Goal: Task Accomplishment & Management: Complete application form

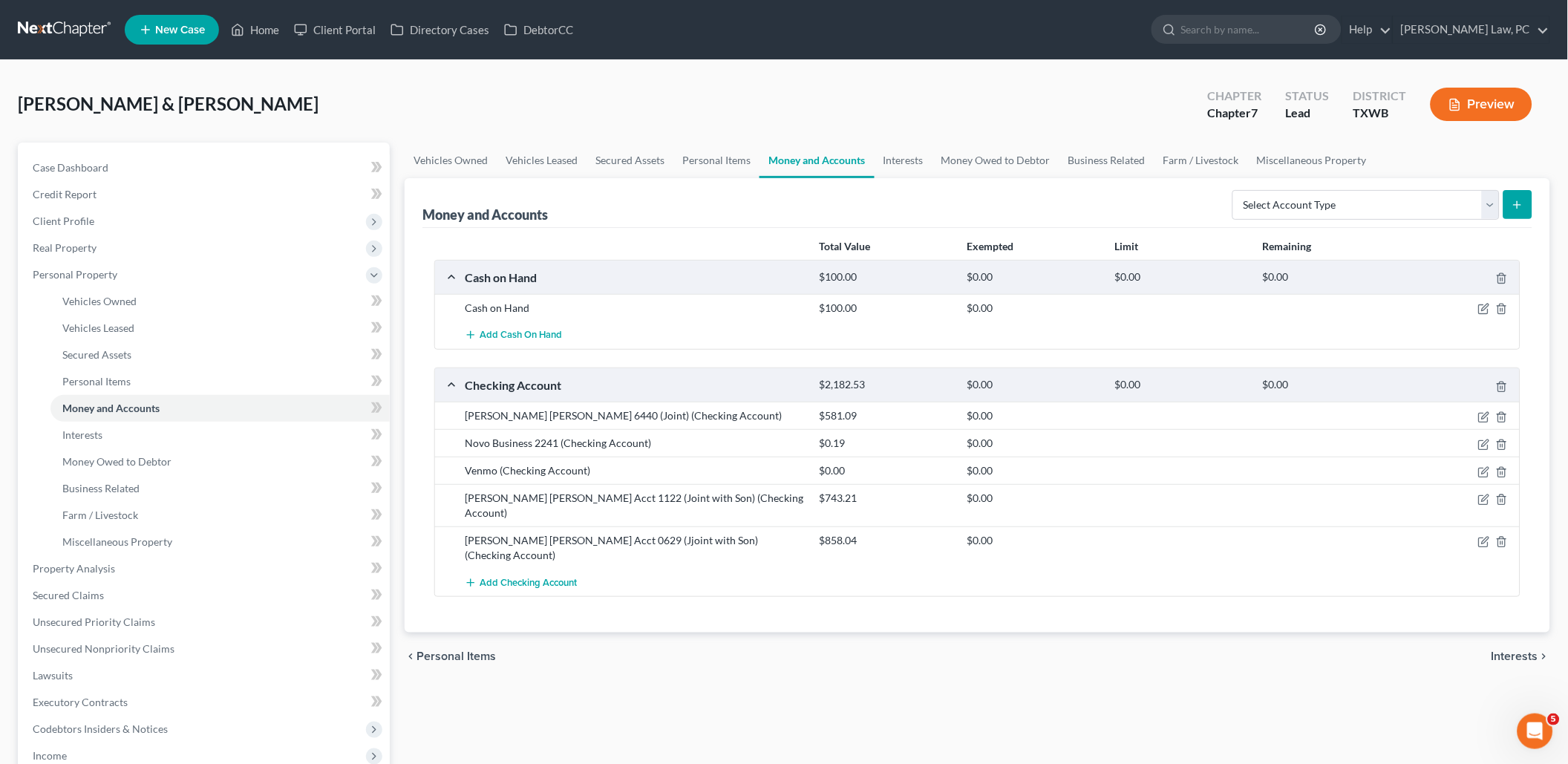
click at [76, 24] on link at bounding box center [65, 29] width 95 height 26
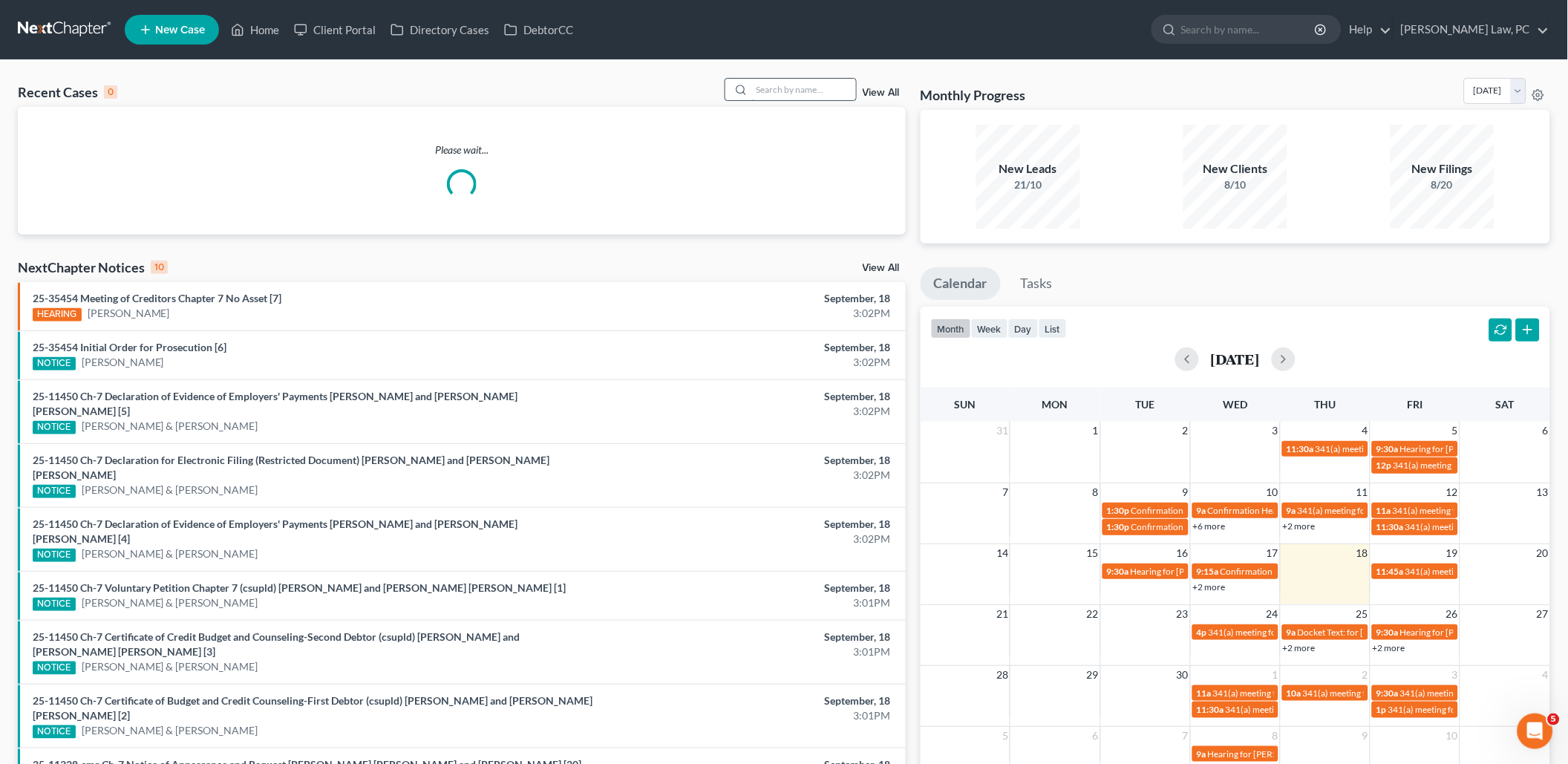
click at [837, 88] on input "search" at bounding box center [804, 89] width 104 height 22
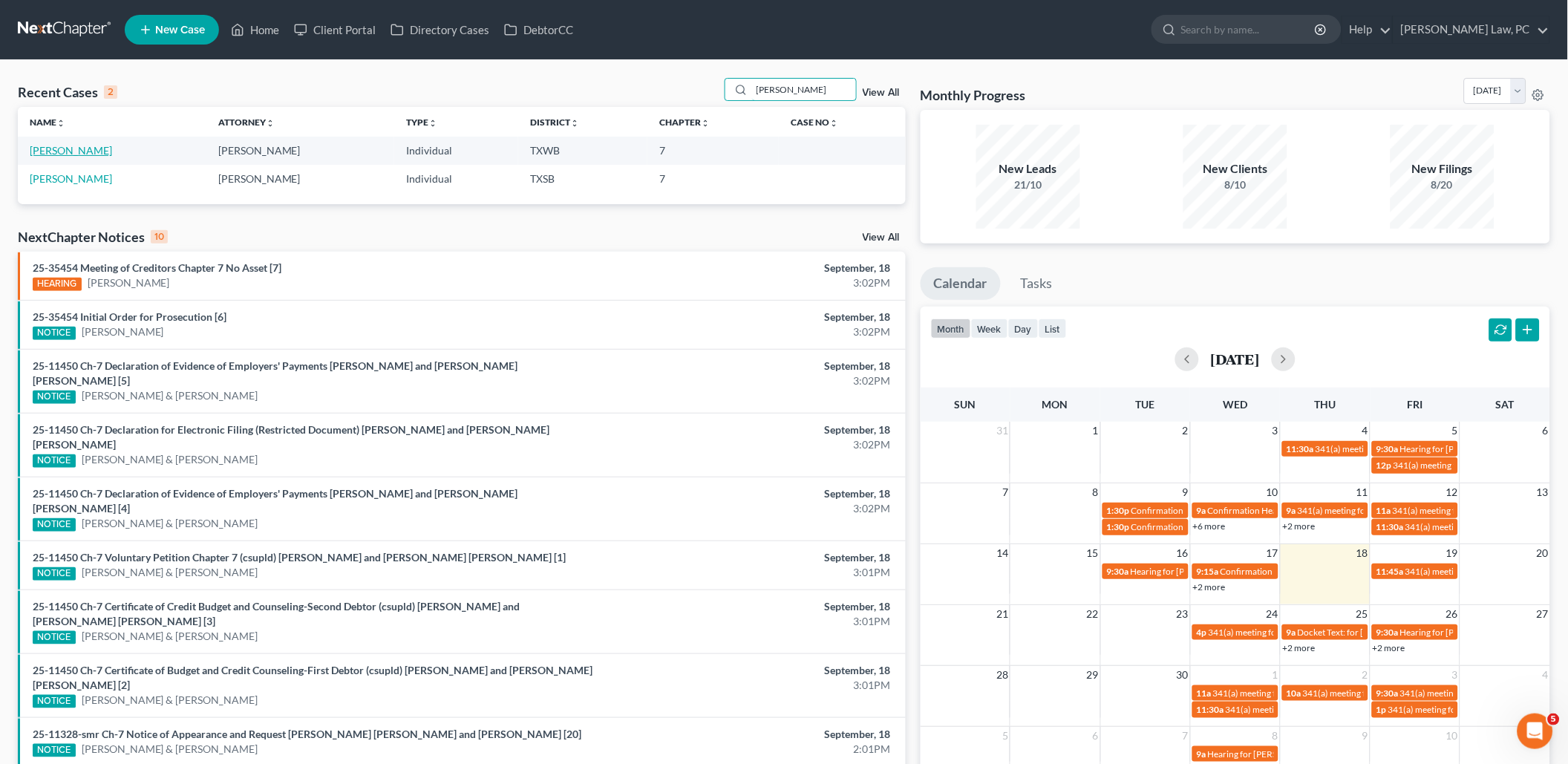
type input "[PERSON_NAME]"
click at [83, 148] on link "[PERSON_NAME]" at bounding box center [71, 151] width 83 height 13
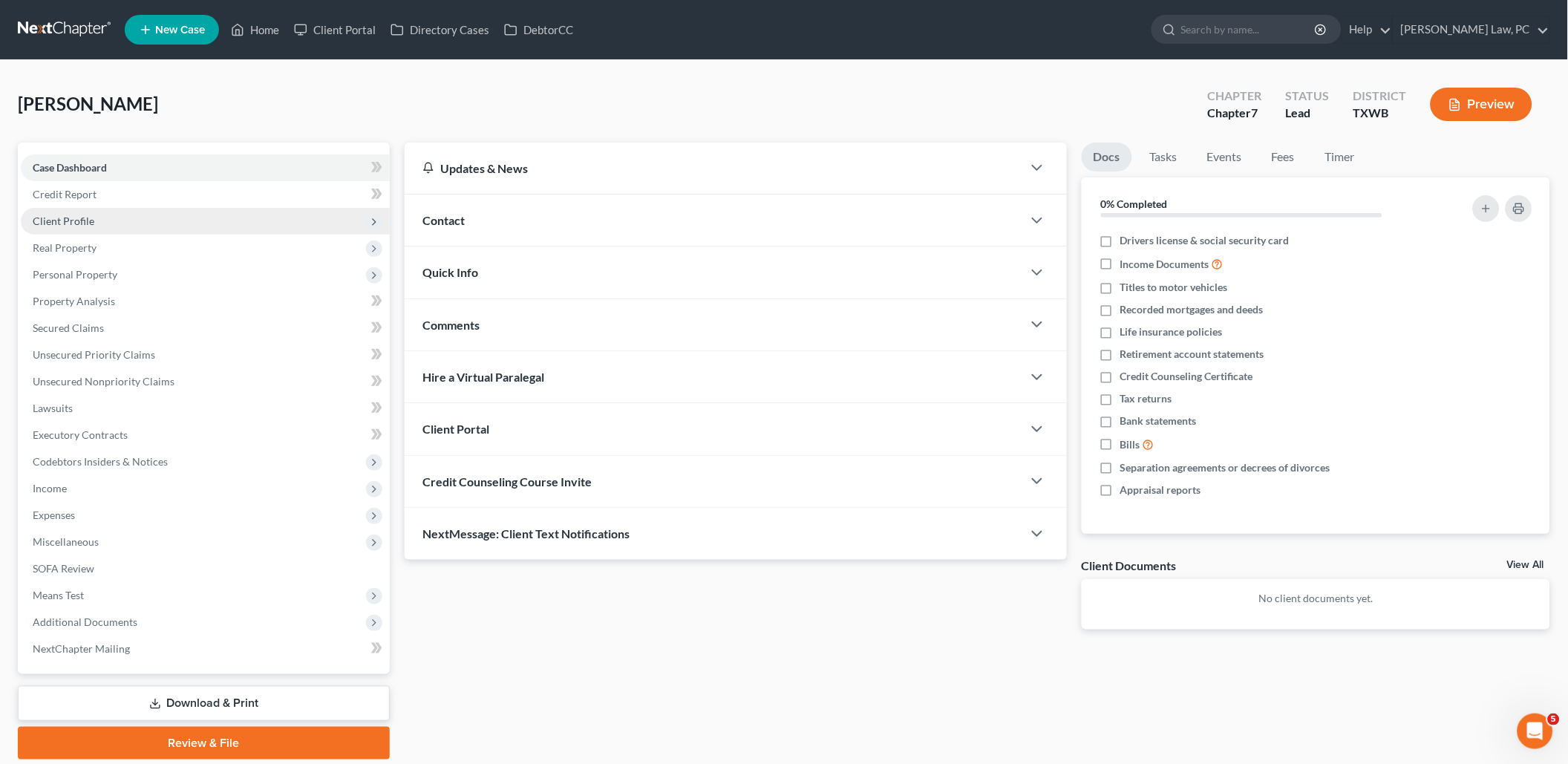
click at [118, 225] on span "Client Profile" at bounding box center [205, 220] width 369 height 26
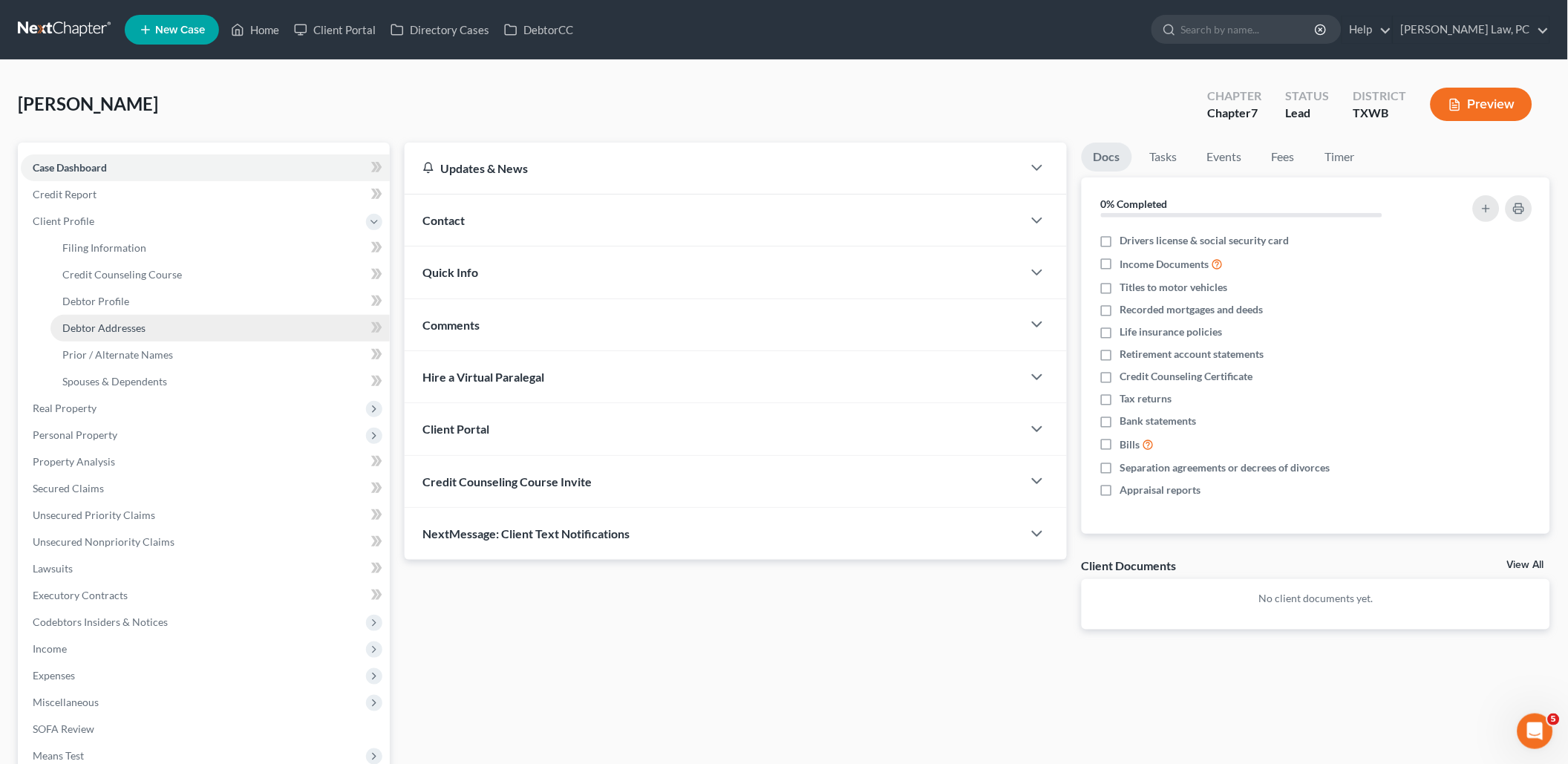
click at [111, 321] on span "Debtor Addresses" at bounding box center [104, 328] width 83 height 13
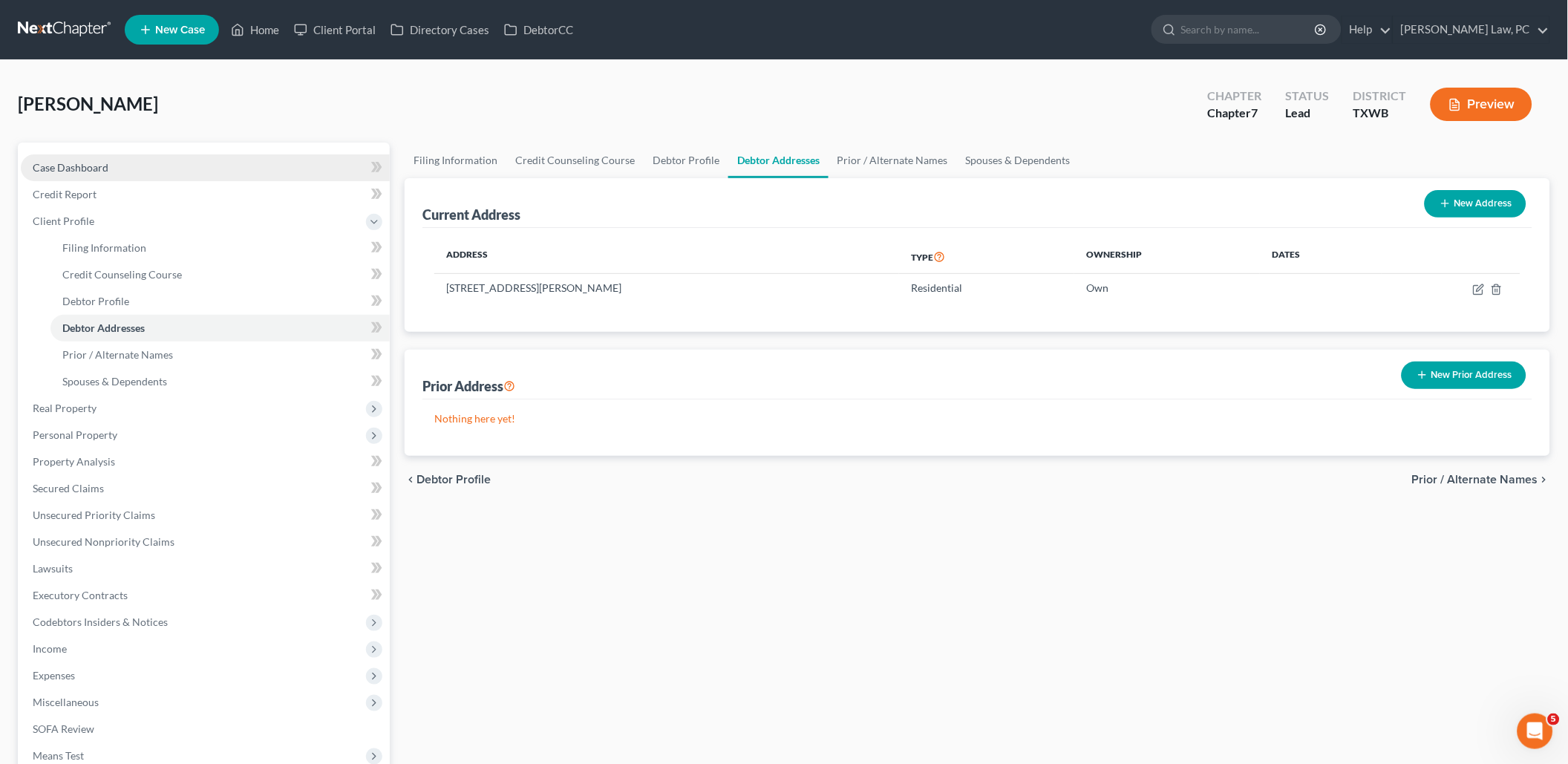
click at [105, 169] on span "Case Dashboard" at bounding box center [71, 168] width 75 height 13
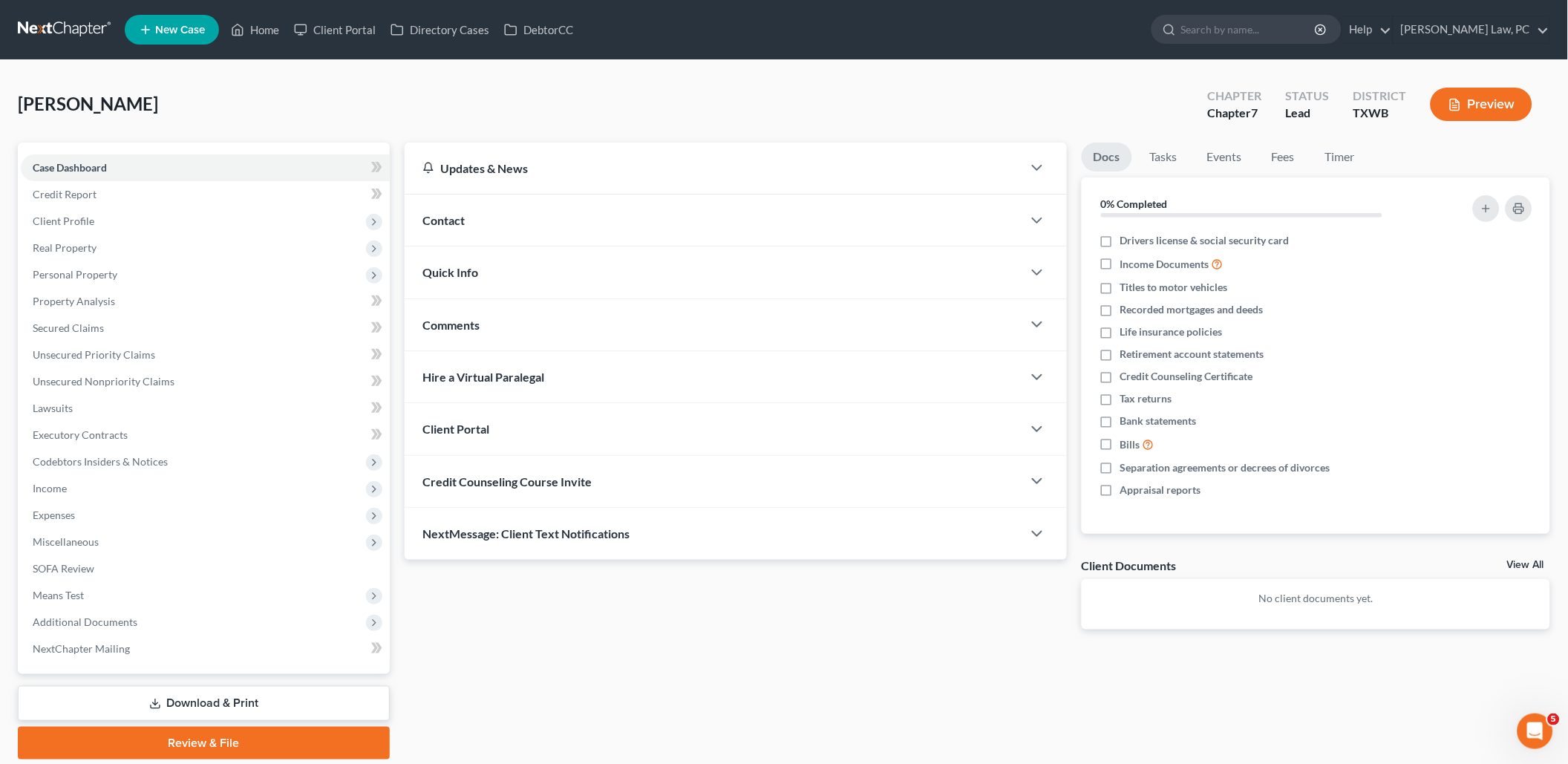
click at [519, 483] on span "Credit Counseling Course Invite" at bounding box center [507, 482] width 169 height 14
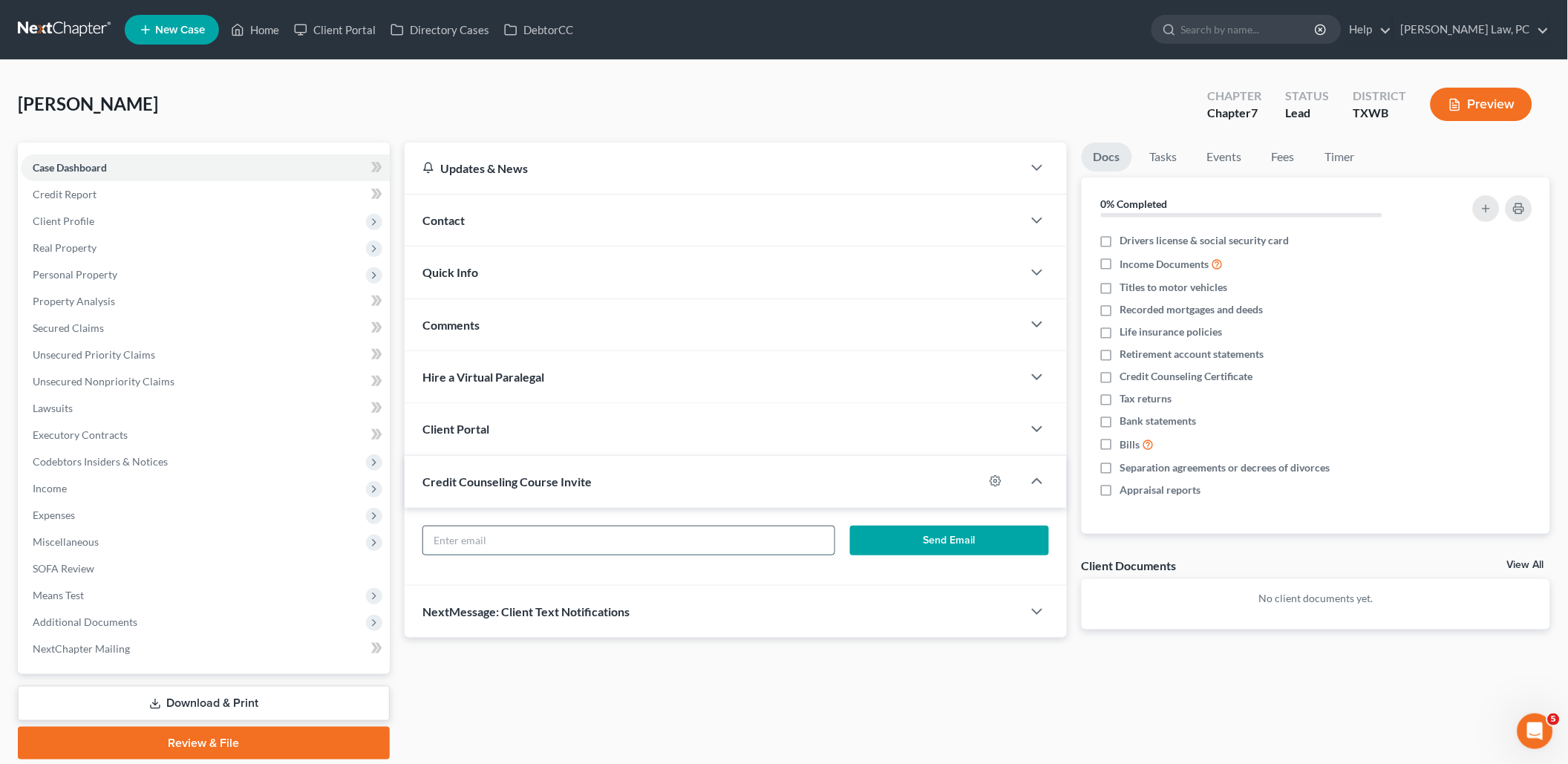
click at [466, 543] on input "text" at bounding box center [629, 540] width 411 height 28
paste input "2818403513"
type input "2818403513"
click at [523, 534] on input "2818403513" at bounding box center [629, 540] width 411 height 28
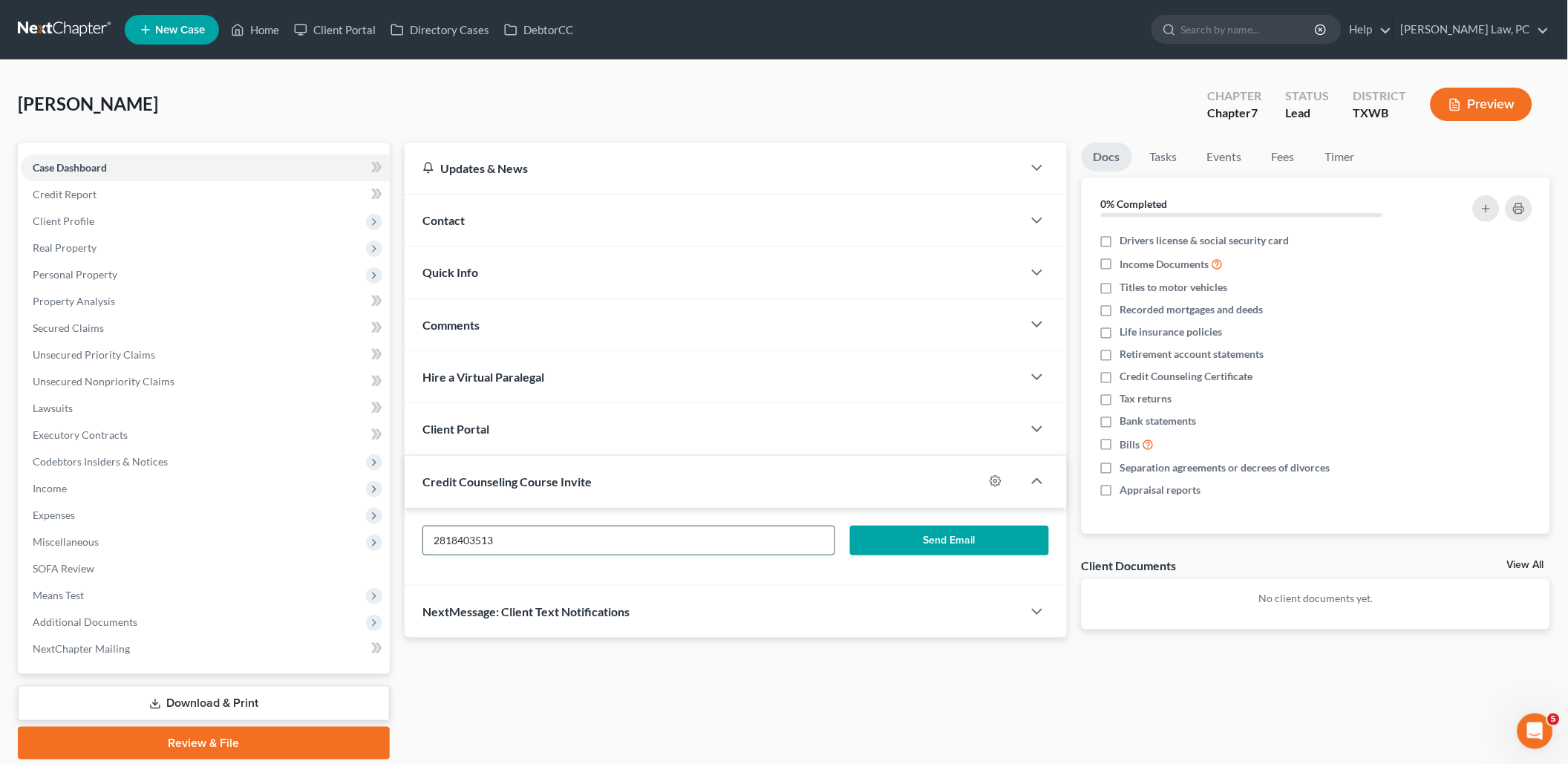
click at [523, 534] on input "2818403513" at bounding box center [629, 540] width 411 height 28
paste input "andreabenson1926@gmail.com"
type input "andreabenson1926@gmail.com"
click at [877, 536] on button "Send Email" at bounding box center [950, 540] width 199 height 30
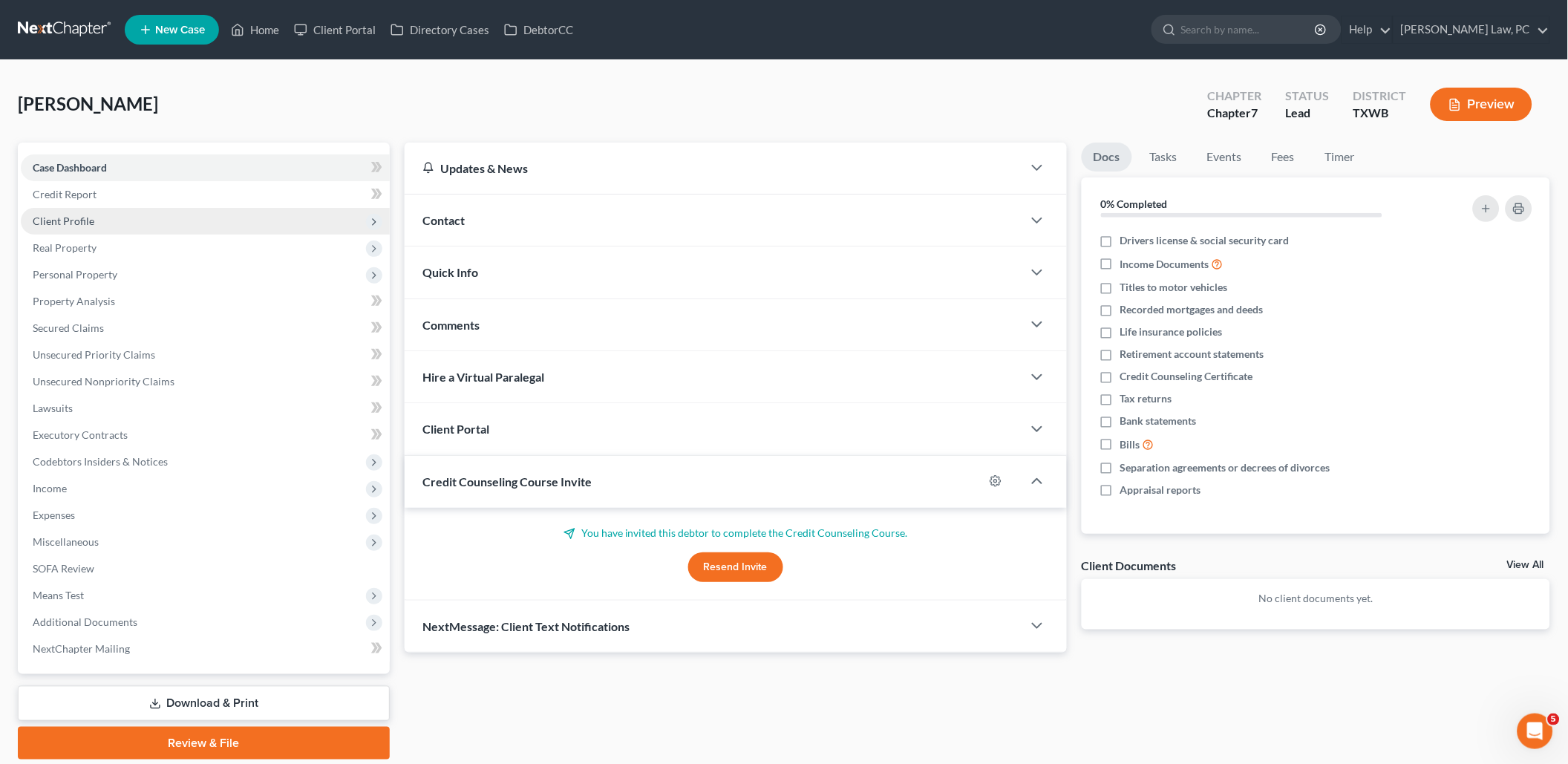
click at [165, 228] on span "Client Profile" at bounding box center [205, 220] width 369 height 26
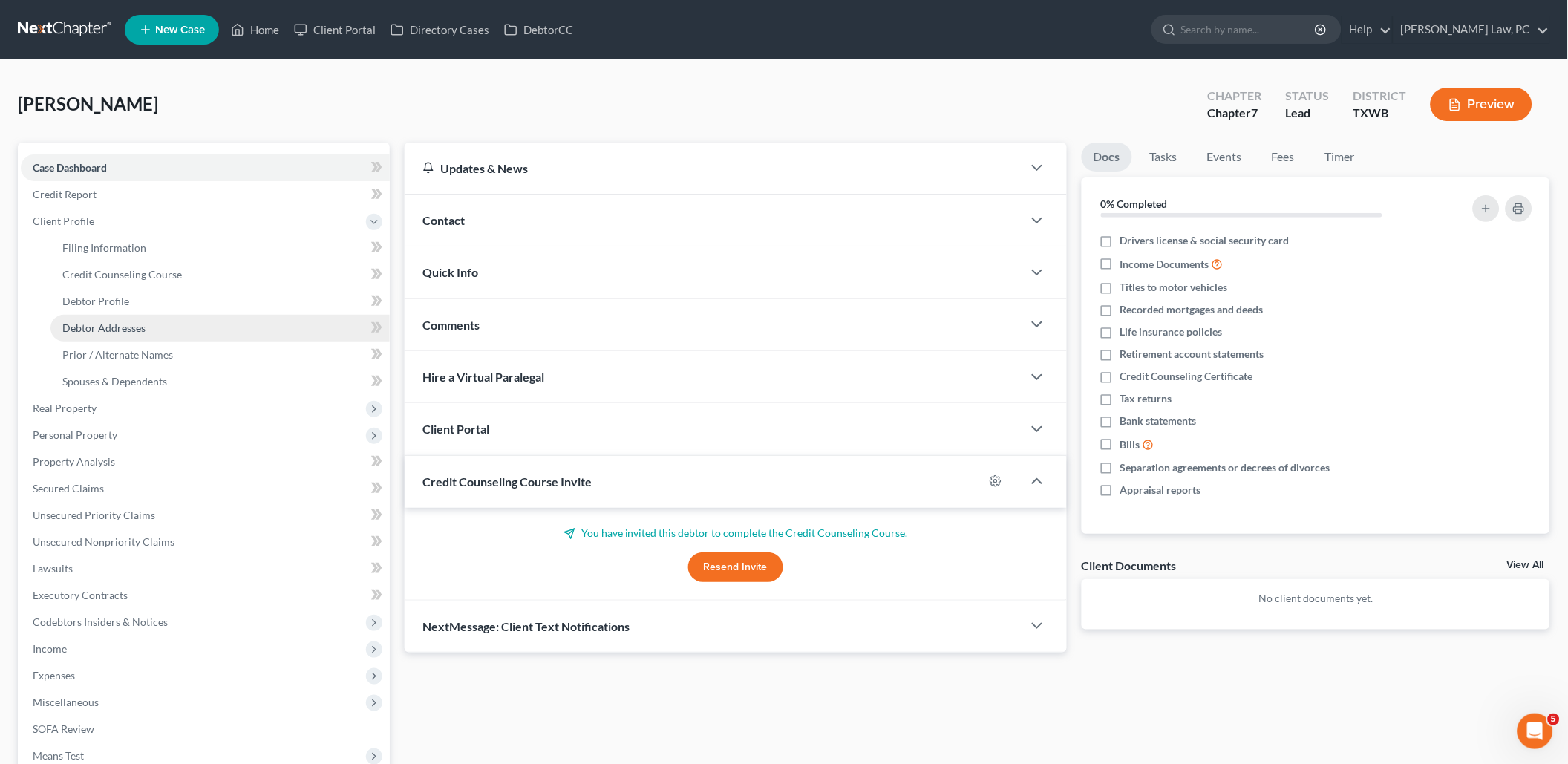
click at [164, 315] on link "Debtor Addresses" at bounding box center [220, 328] width 339 height 26
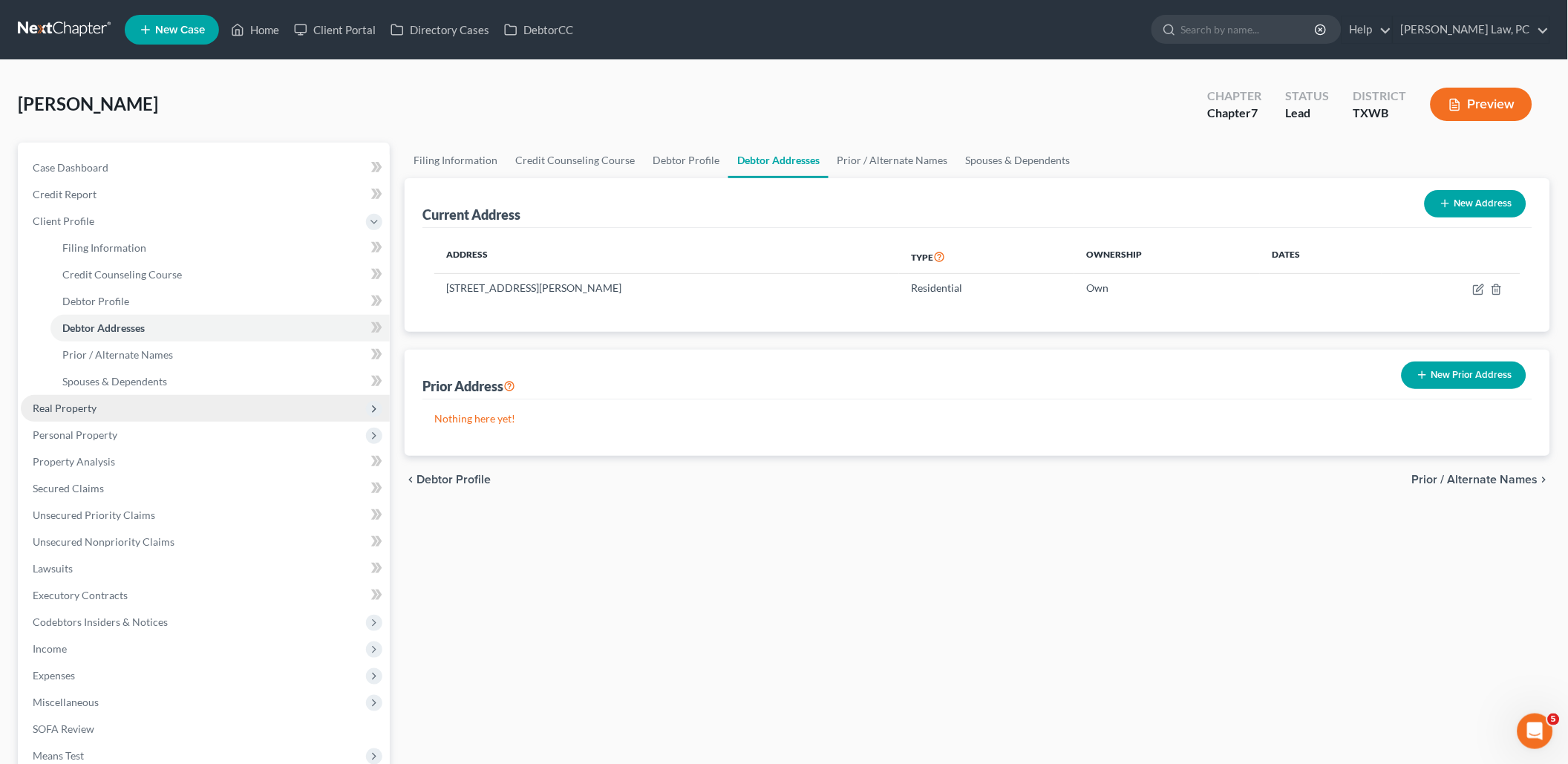
click at [111, 398] on span "Real Property" at bounding box center [205, 408] width 369 height 26
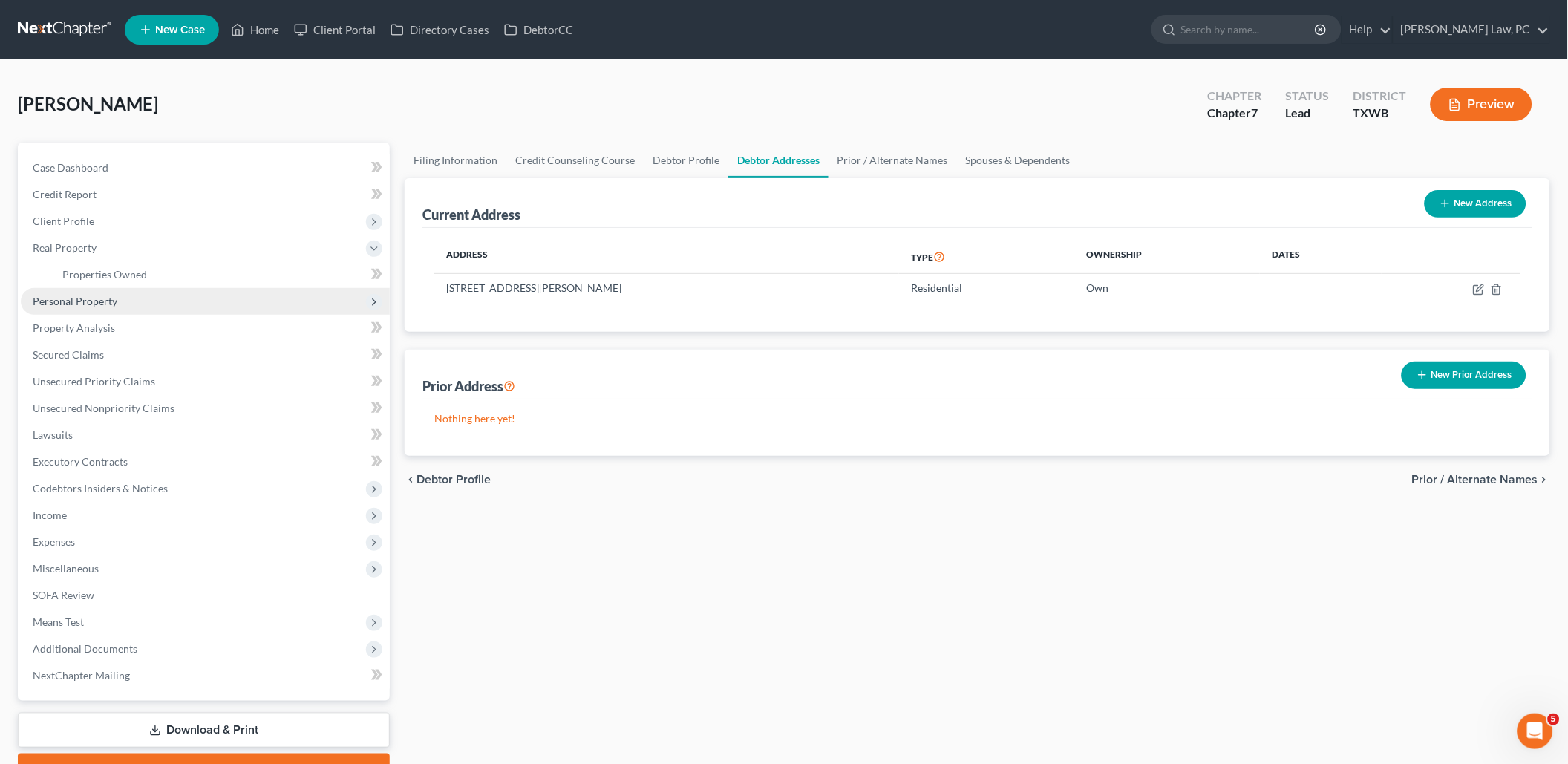
click at [98, 298] on span "Personal Property" at bounding box center [75, 301] width 85 height 13
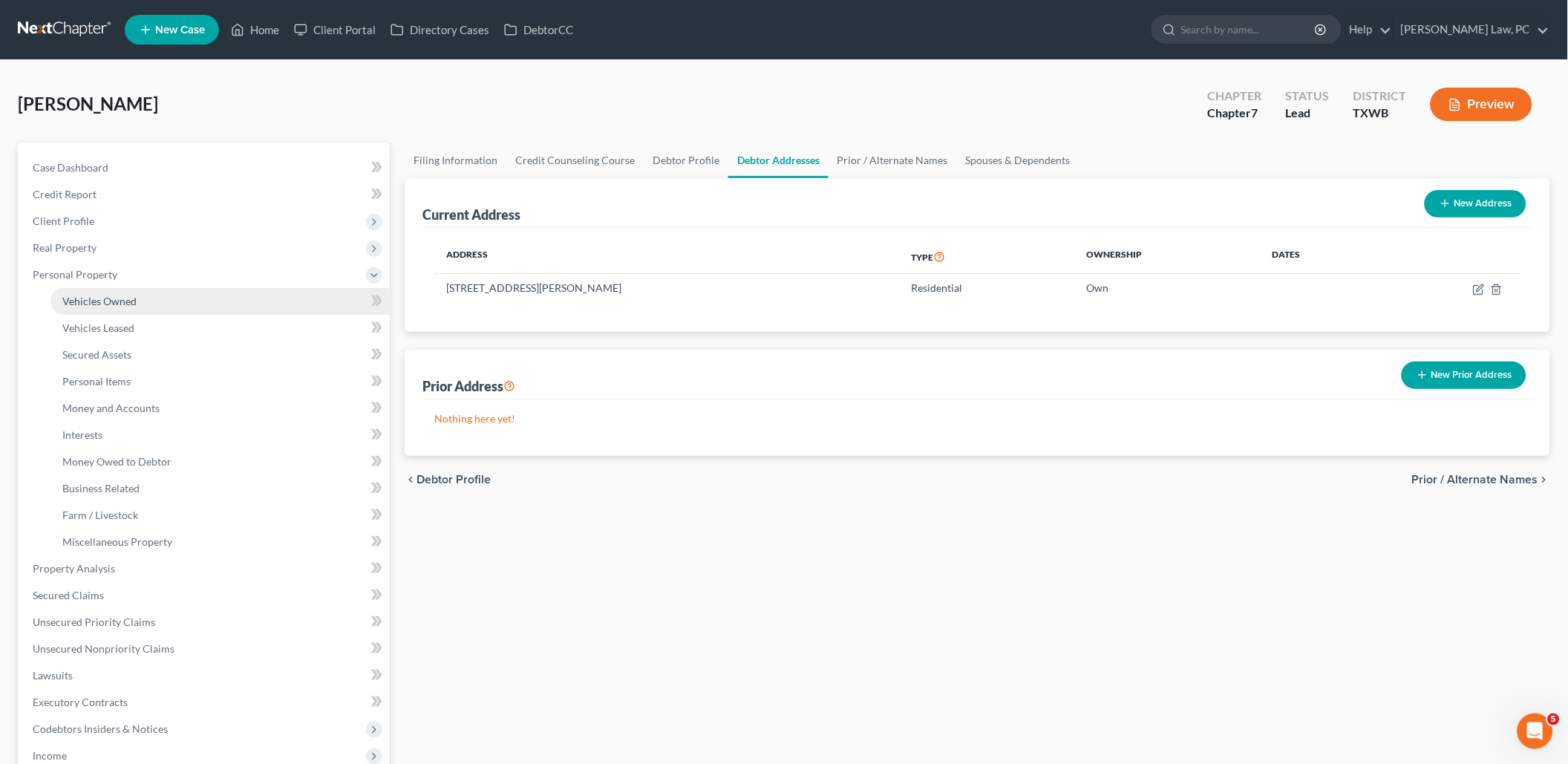
click at [103, 302] on link "Vehicles Owned" at bounding box center [220, 301] width 339 height 26
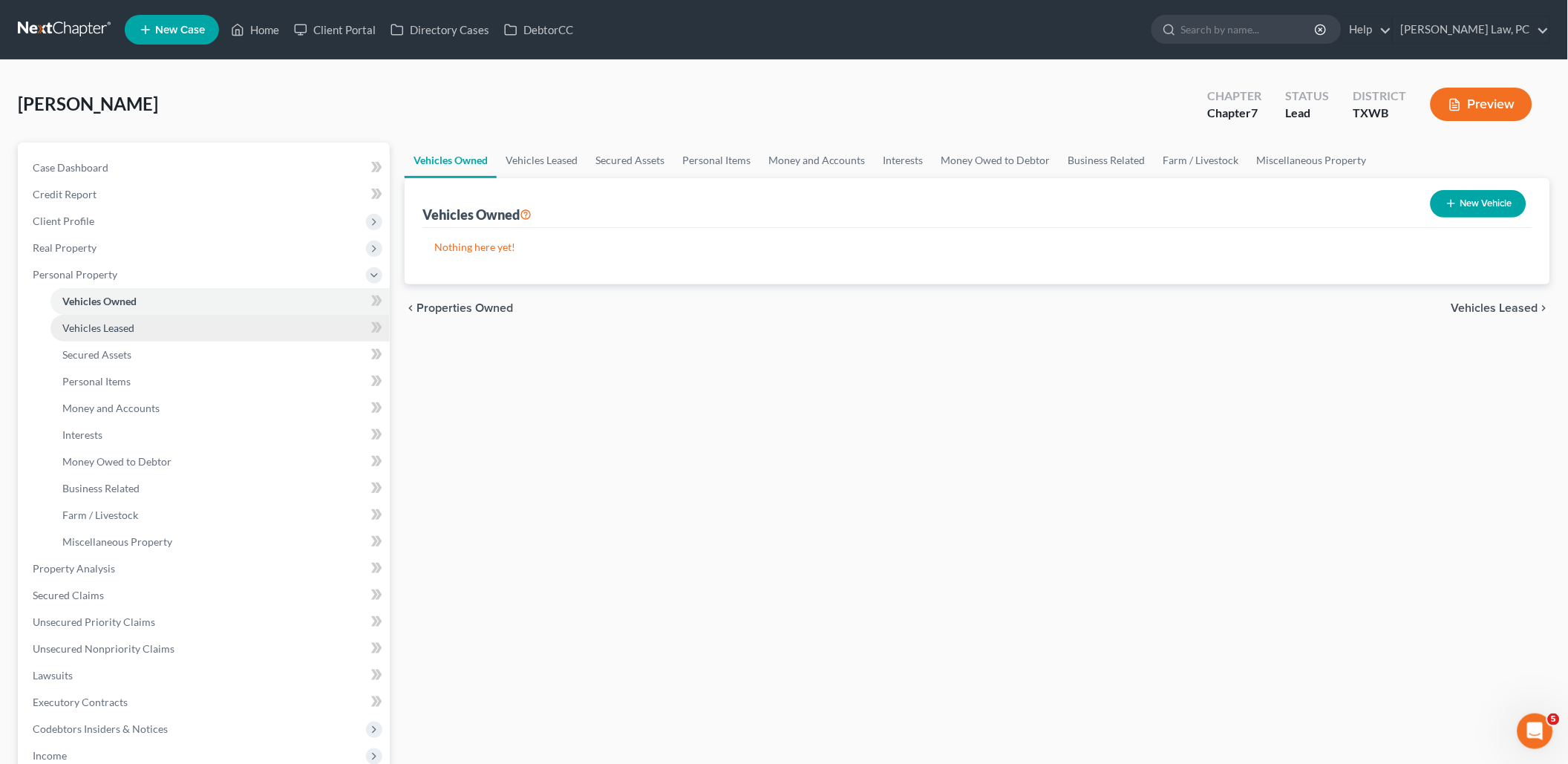
click at [101, 327] on span "Vehicles Leased" at bounding box center [99, 328] width 72 height 13
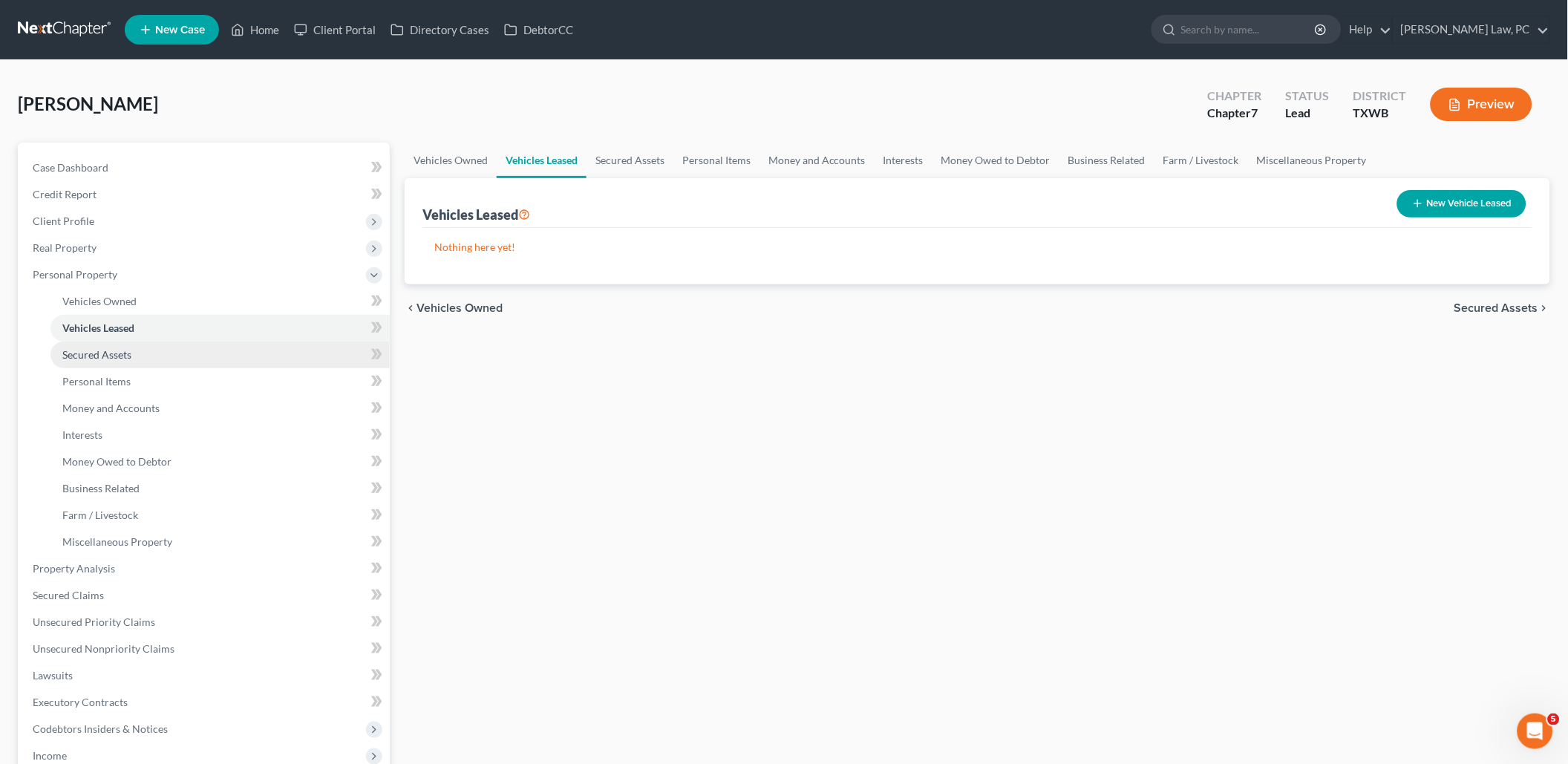
click at [100, 353] on span "Secured Assets" at bounding box center [97, 354] width 69 height 13
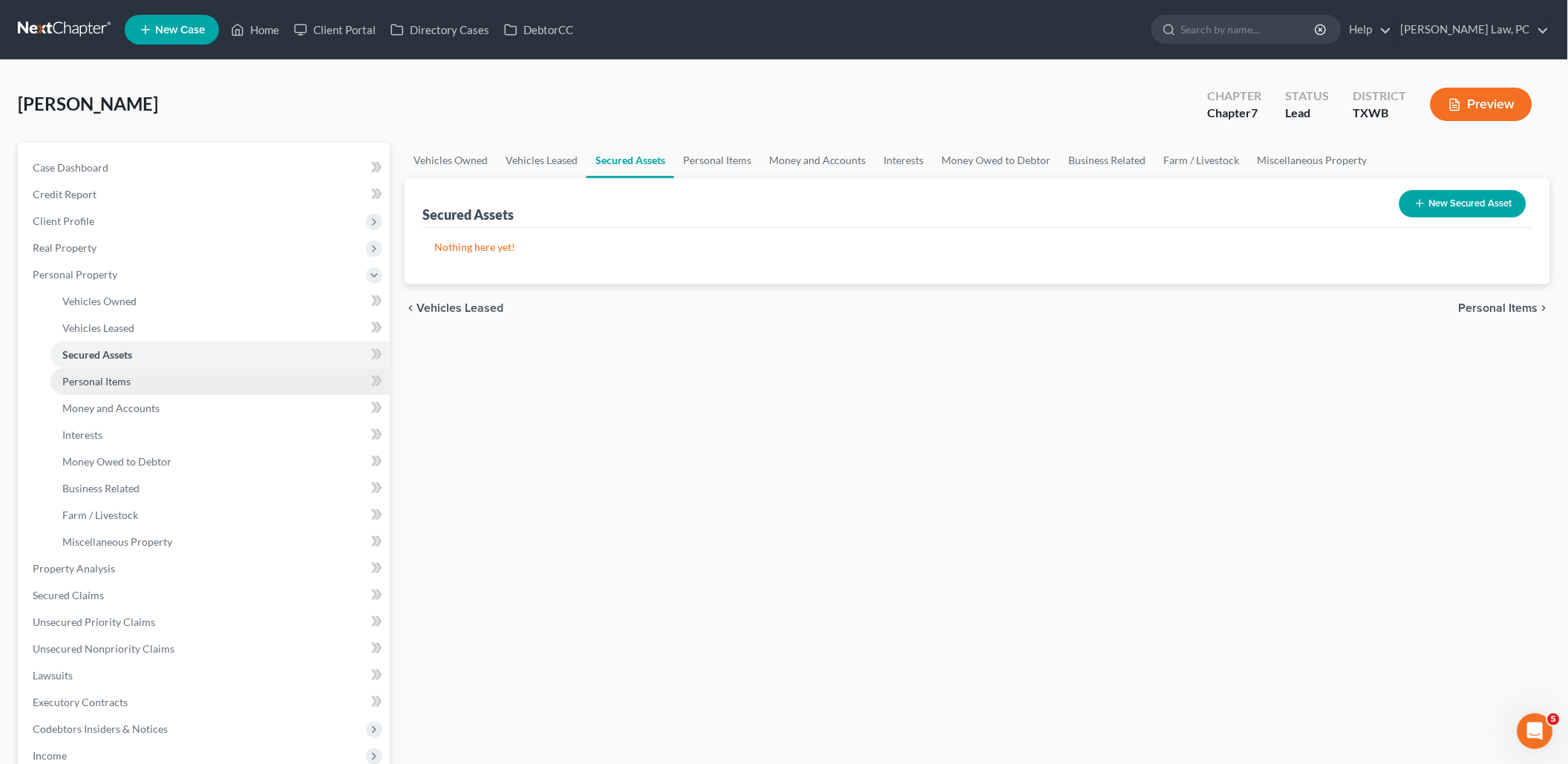
click at [107, 378] on span "Personal Items" at bounding box center [96, 382] width 68 height 13
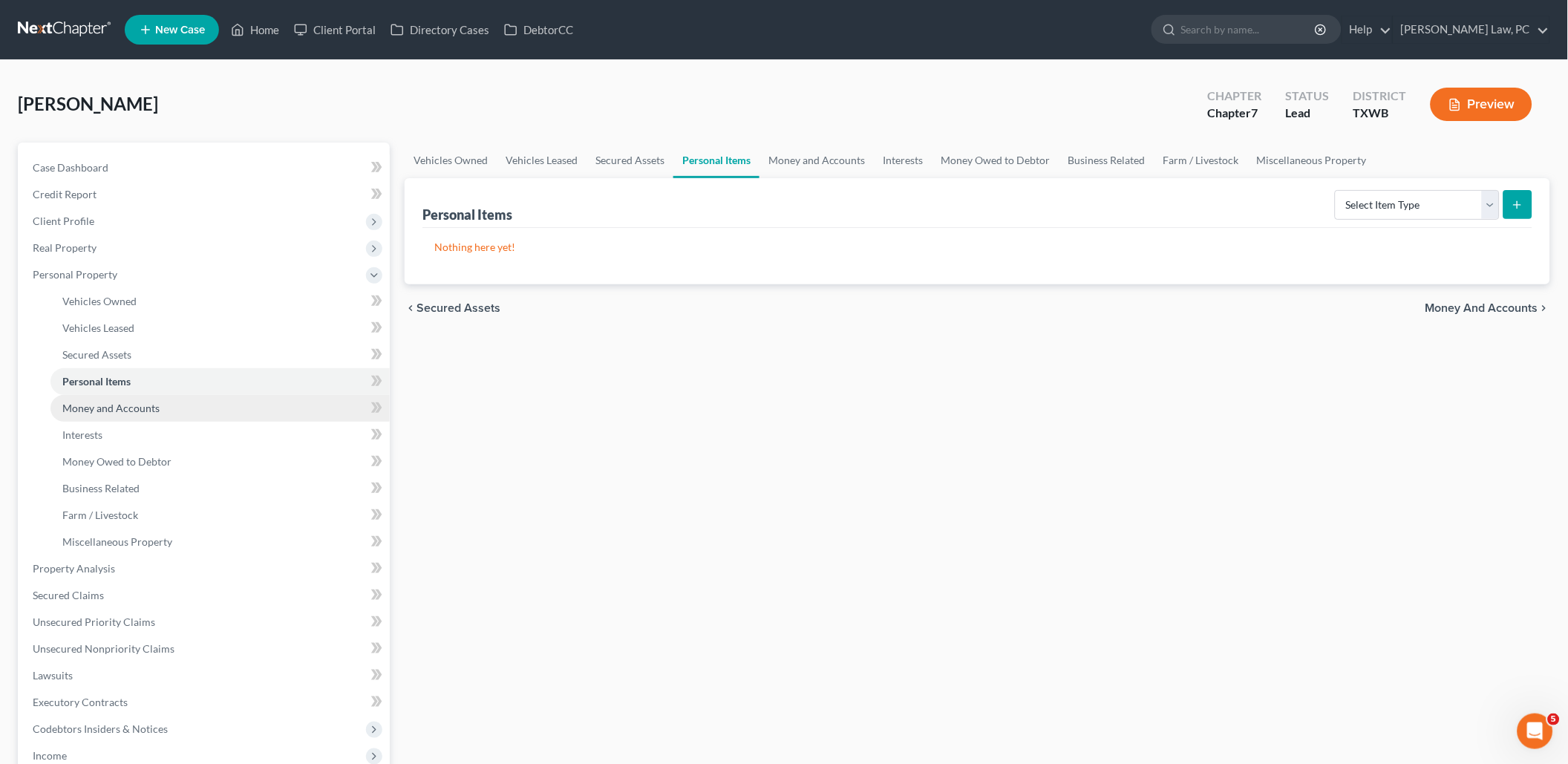
click at [115, 402] on span "Money and Accounts" at bounding box center [111, 408] width 97 height 13
